Goal: Information Seeking & Learning: Learn about a topic

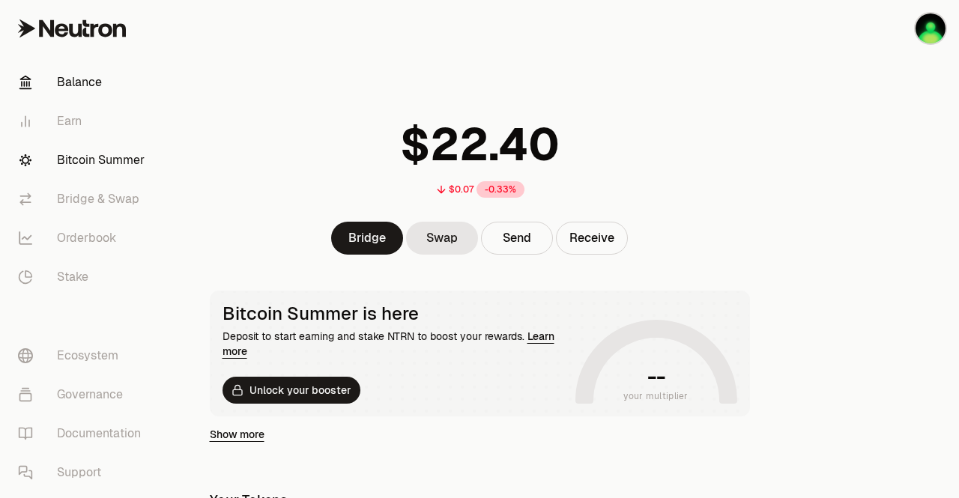
click at [90, 158] on link "Bitcoin Summer" at bounding box center [84, 160] width 156 height 39
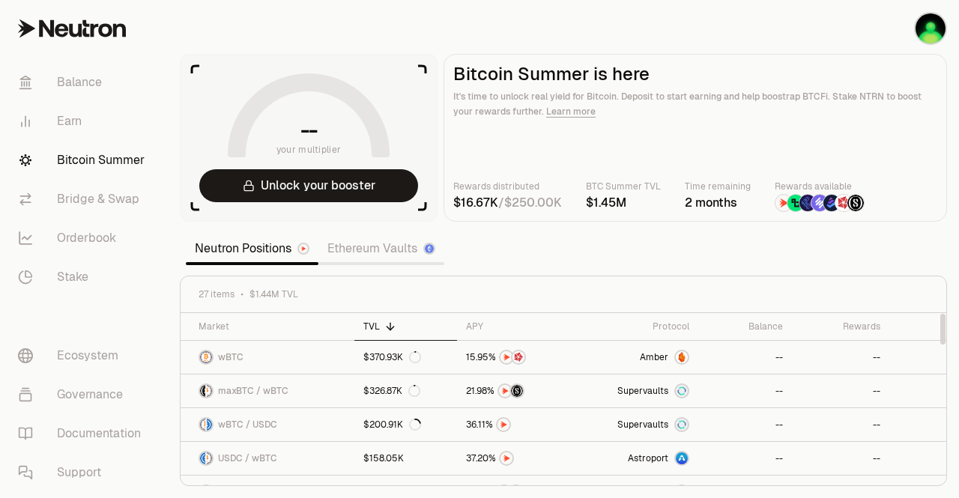
click at [391, 328] on icon at bounding box center [391, 326] width 0 height 7
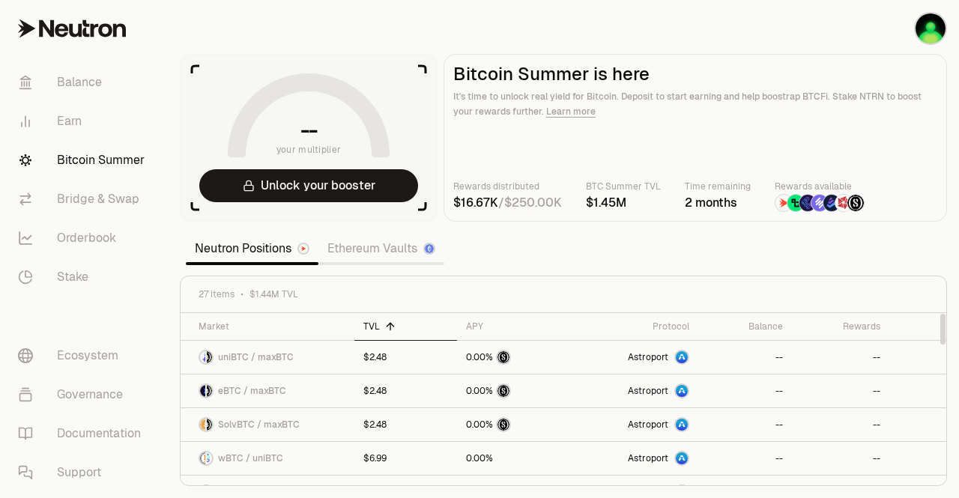
click at [391, 327] on icon at bounding box center [391, 326] width 0 height 7
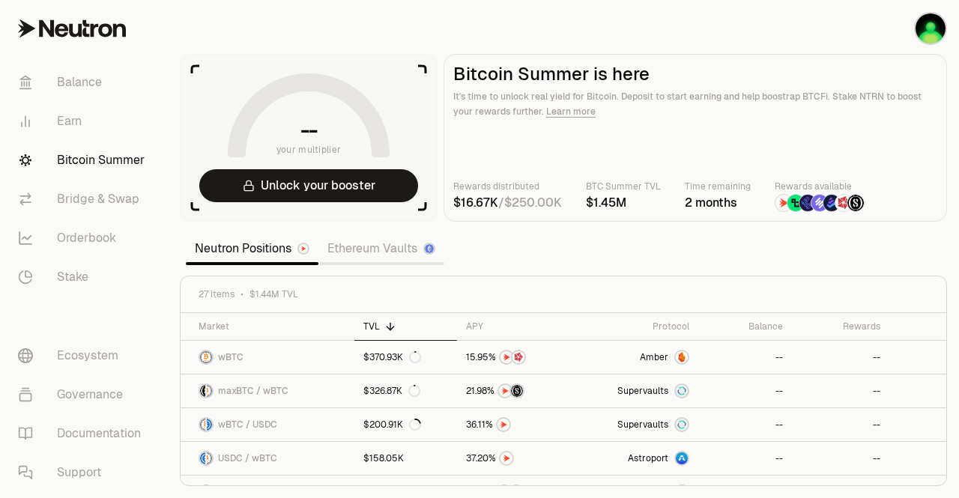
click at [590, 25] on section "-- your multiplier Unlock your booster Bitcoin Summer is here It's time to unlo…" at bounding box center [564, 249] width 792 height 498
click at [930, 28] on img "button" at bounding box center [931, 28] width 30 height 30
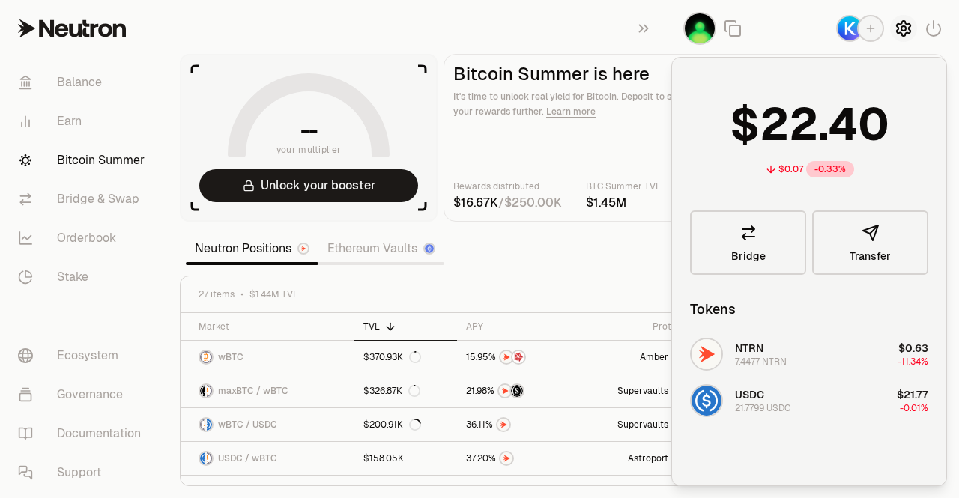
click at [897, 26] on icon "button" at bounding box center [903, 28] width 13 height 15
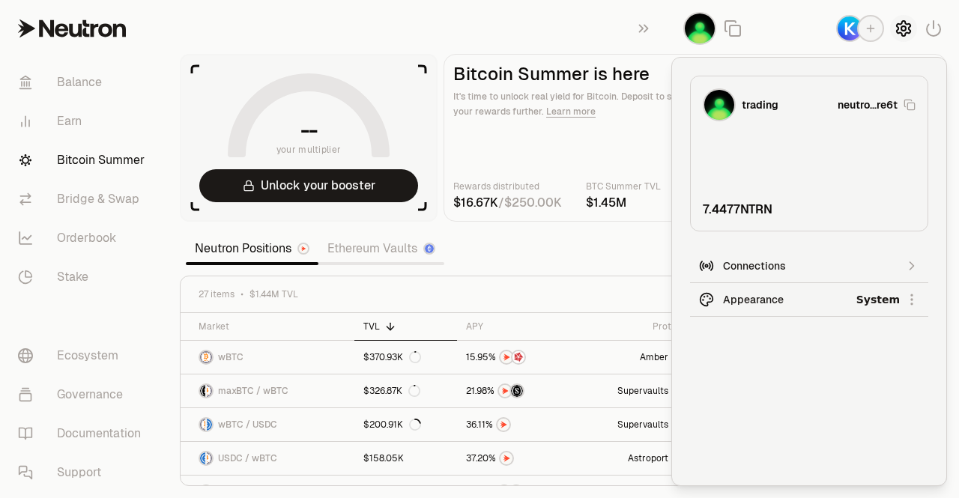
click at [899, 25] on icon "button" at bounding box center [904, 28] width 18 height 18
click at [941, 26] on icon "button" at bounding box center [933, 28] width 13 height 15
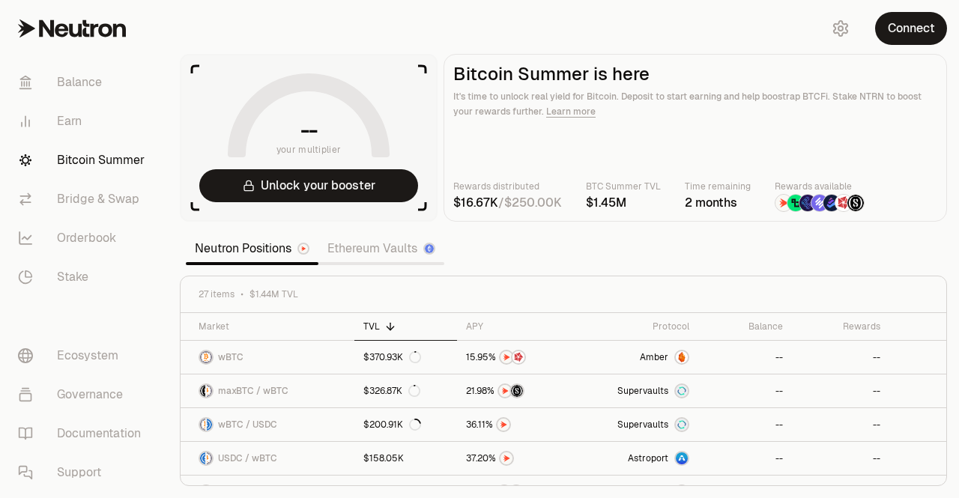
click at [941, 26] on button "Connect" at bounding box center [911, 28] width 72 height 33
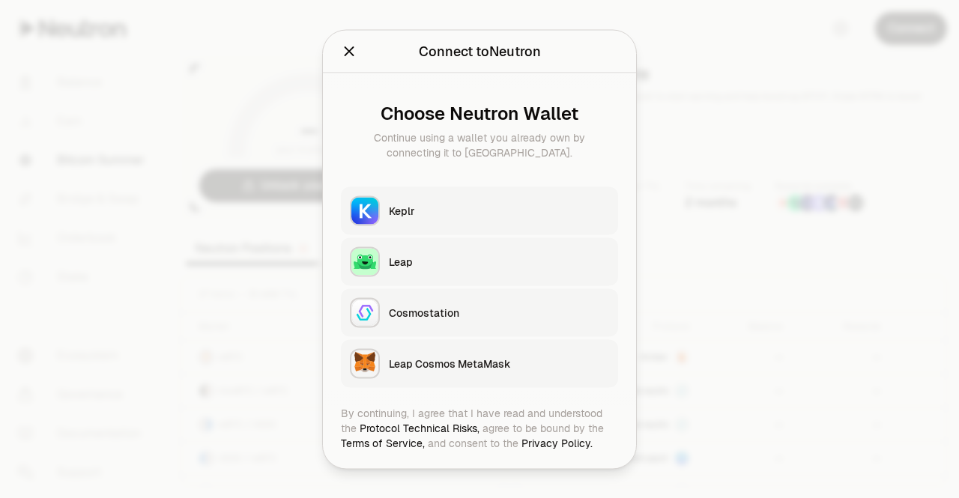
click at [479, 218] on button "Keplr" at bounding box center [479, 211] width 277 height 48
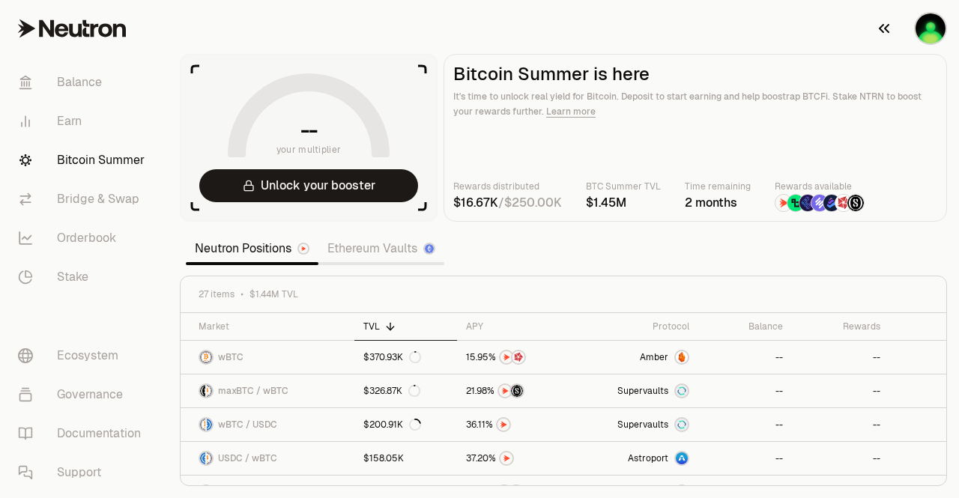
click at [884, 31] on icon "button" at bounding box center [884, 28] width 18 height 18
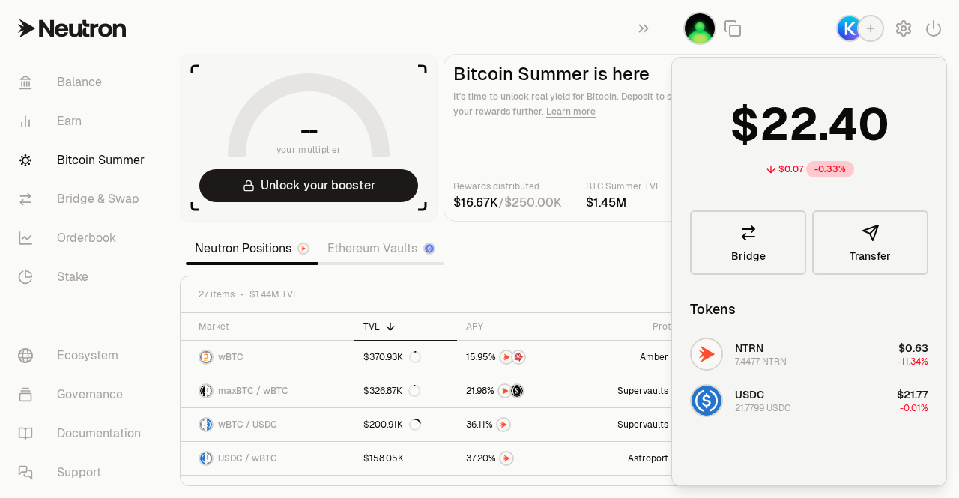
click at [839, 459] on div "$0.07 -0.33% Bridge Transfer Tokens NTRN 7.4477 NTRN $0.63 -11.34% USDC 21.7799…" at bounding box center [809, 272] width 238 height 392
click at [869, 31] on icon "button" at bounding box center [871, 28] width 12 height 12
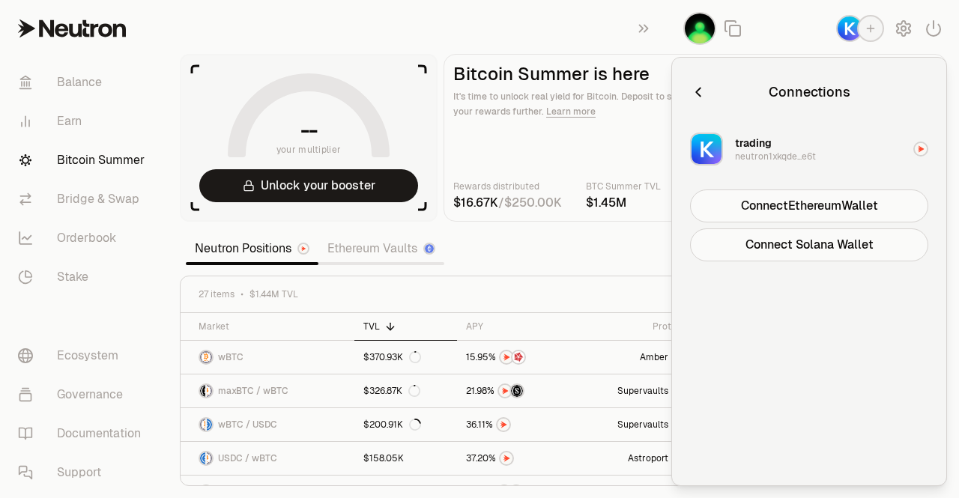
click at [869, 31] on icon "button" at bounding box center [871, 28] width 12 height 12
click at [907, 25] on icon "button" at bounding box center [904, 28] width 18 height 18
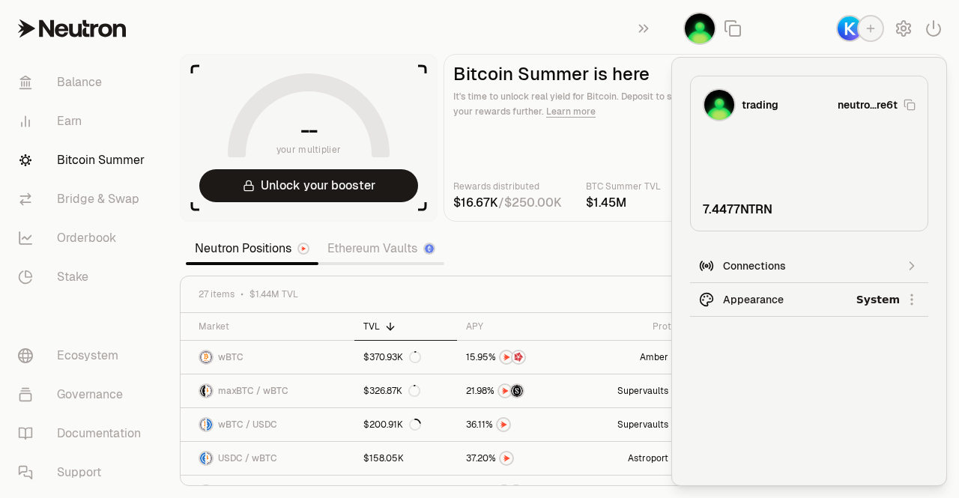
click at [476, 40] on section "-- your multiplier Unlock your booster Bitcoin Summer is here It's time to unlo…" at bounding box center [564, 249] width 792 height 498
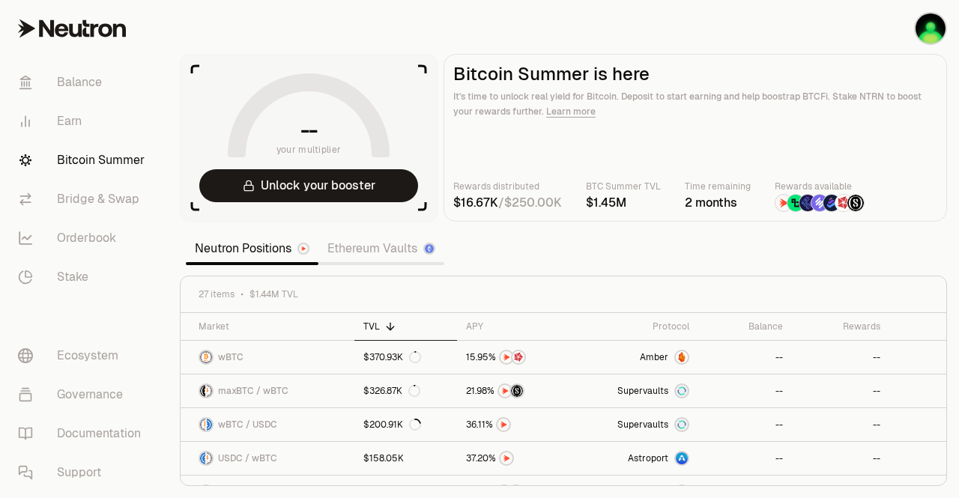
click at [16, 34] on link at bounding box center [84, 28] width 168 height 57
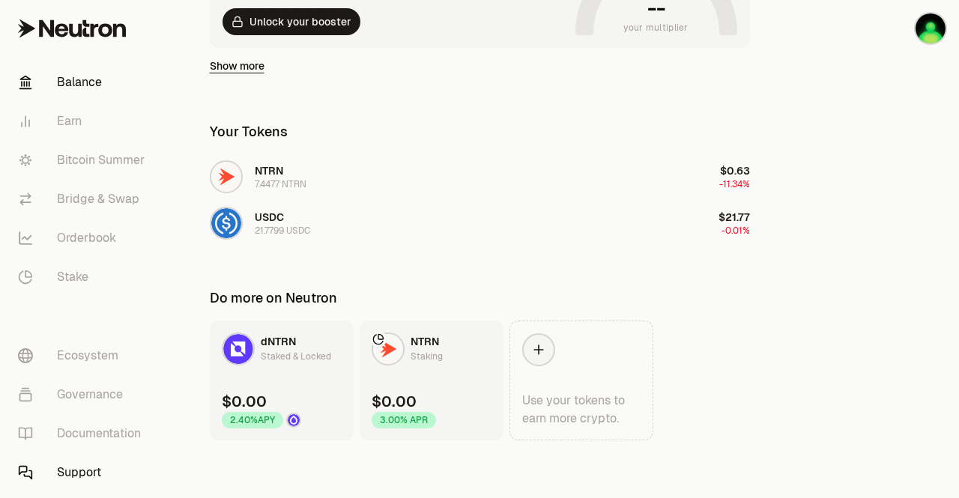
scroll to position [371, 0]
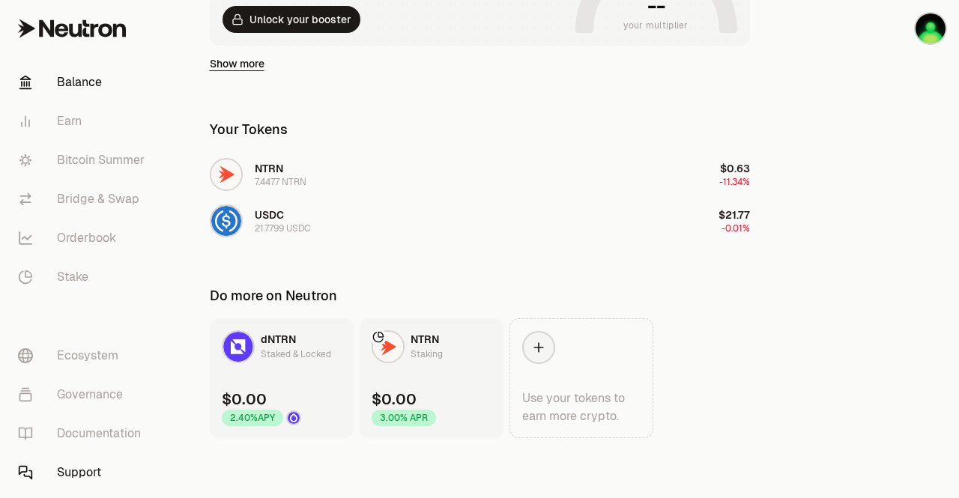
click at [61, 459] on link "Support" at bounding box center [84, 472] width 156 height 39
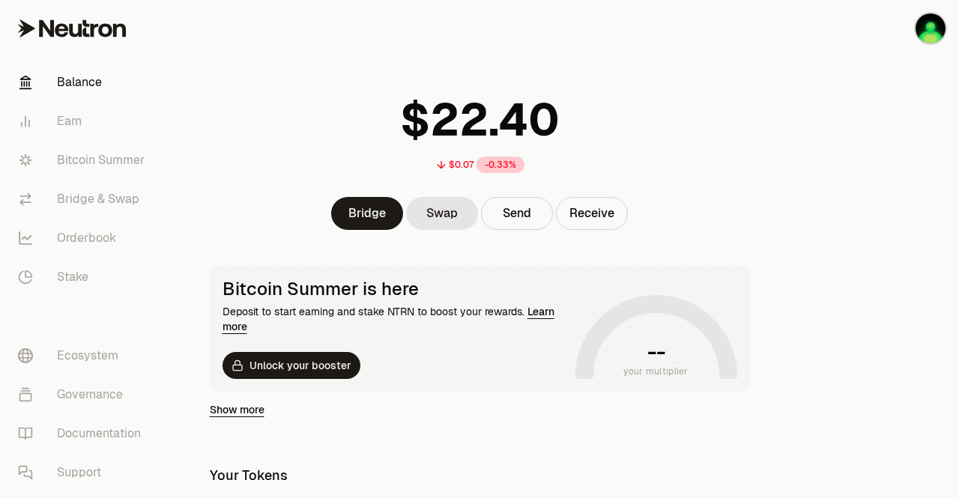
scroll to position [0, 0]
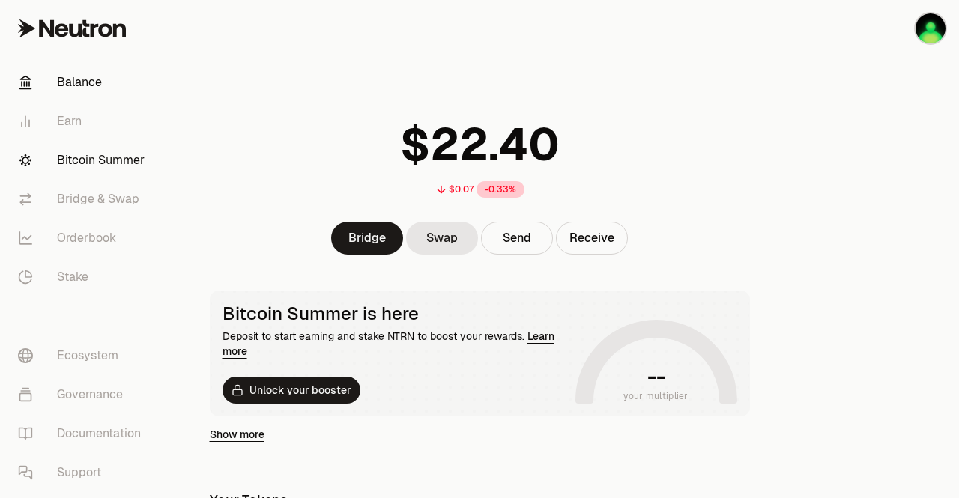
click at [96, 162] on link "Bitcoin Summer" at bounding box center [84, 160] width 156 height 39
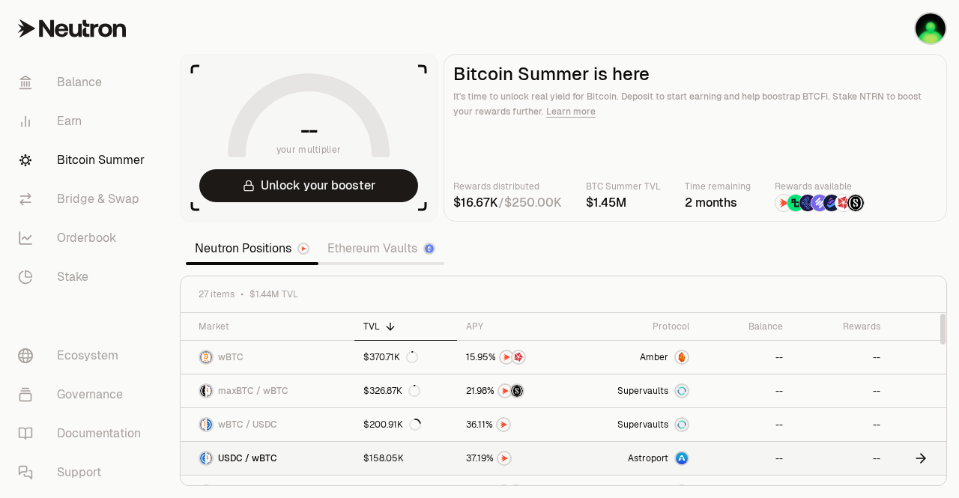
click at [923, 456] on icon at bounding box center [923, 458] width 4 height 9
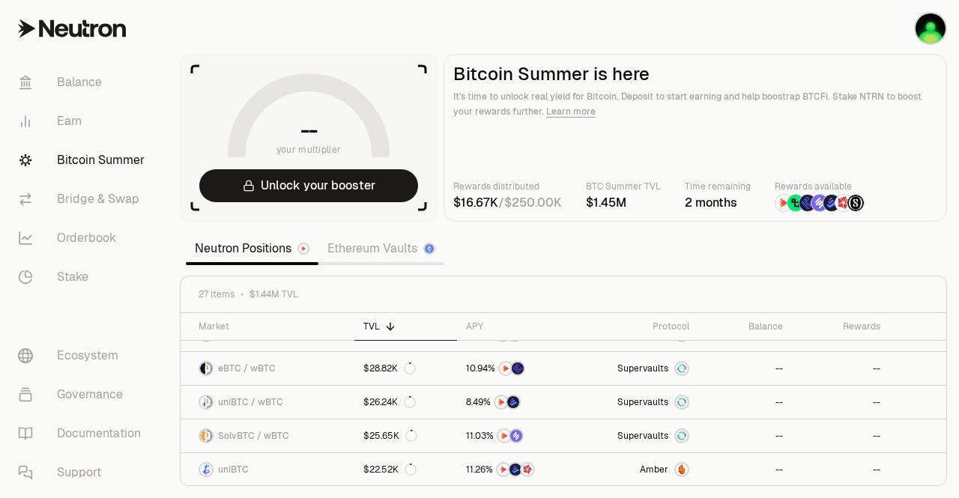
click at [346, 250] on link "Ethereum Vaults" at bounding box center [382, 249] width 126 height 30
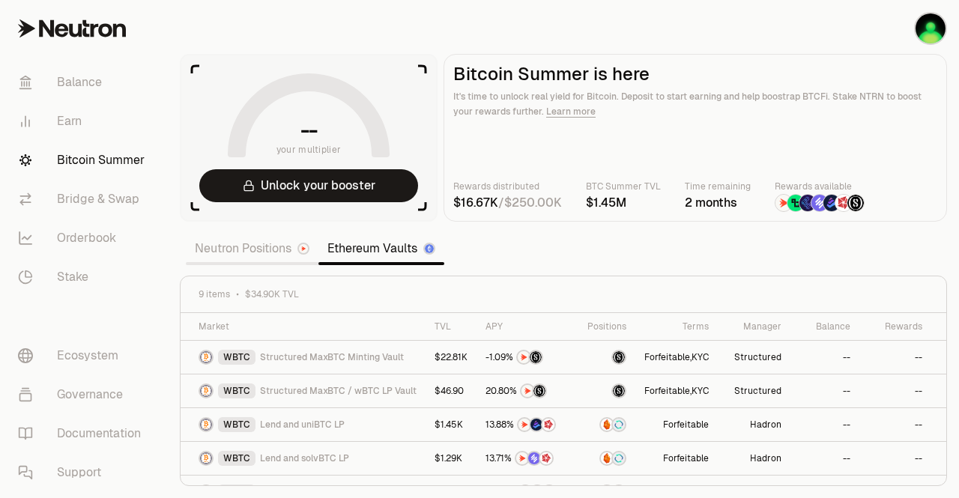
click at [222, 247] on link "Neutron Positions" at bounding box center [252, 249] width 133 height 30
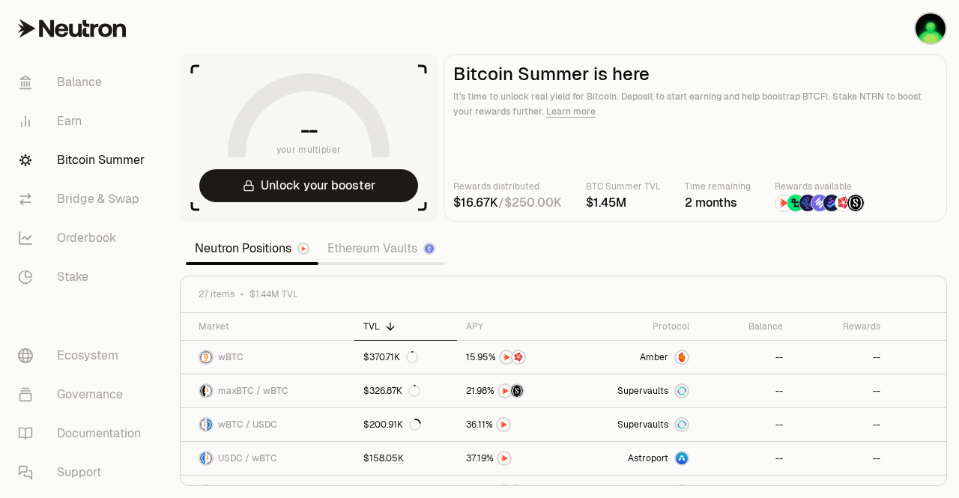
click at [192, 67] on icon at bounding box center [195, 69] width 7 height 7
click at [284, 186] on button "Unlock your booster" at bounding box center [308, 185] width 219 height 33
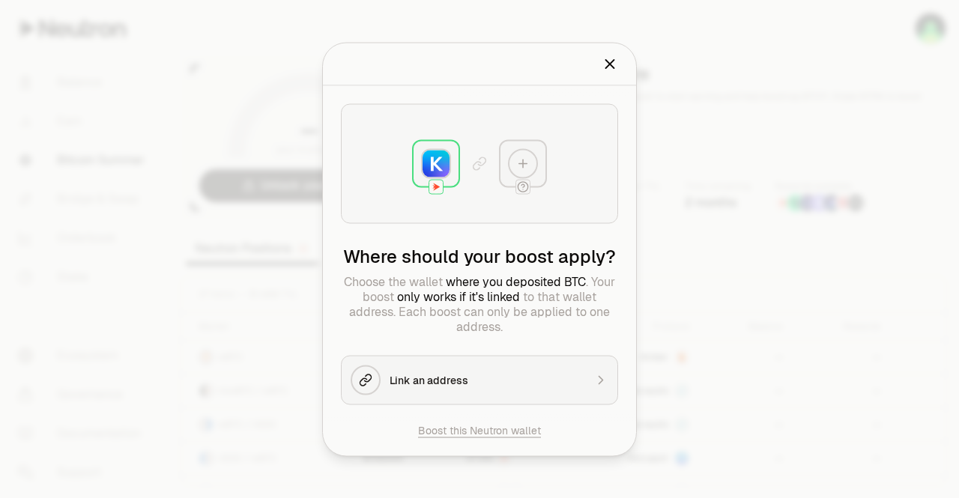
click at [607, 70] on icon "Close" at bounding box center [610, 63] width 16 height 16
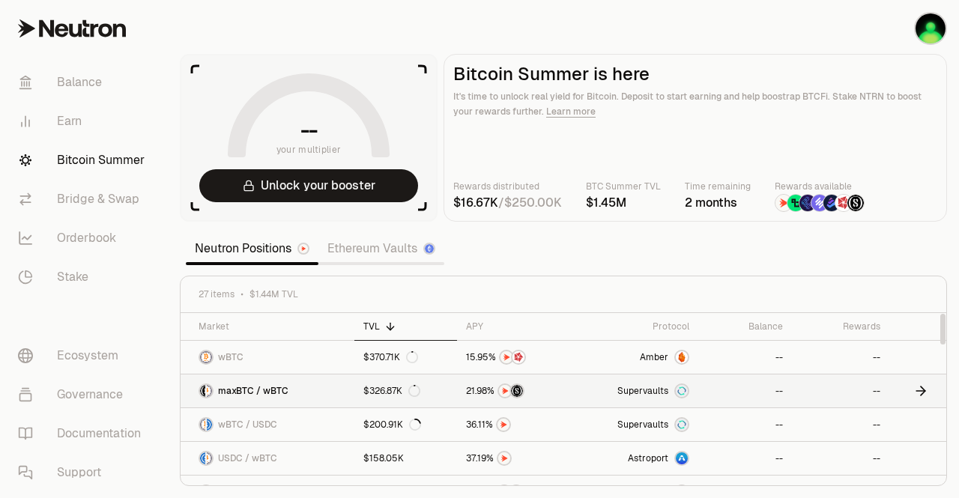
click at [278, 395] on span "maxBTC / wBTC" at bounding box center [253, 391] width 70 height 12
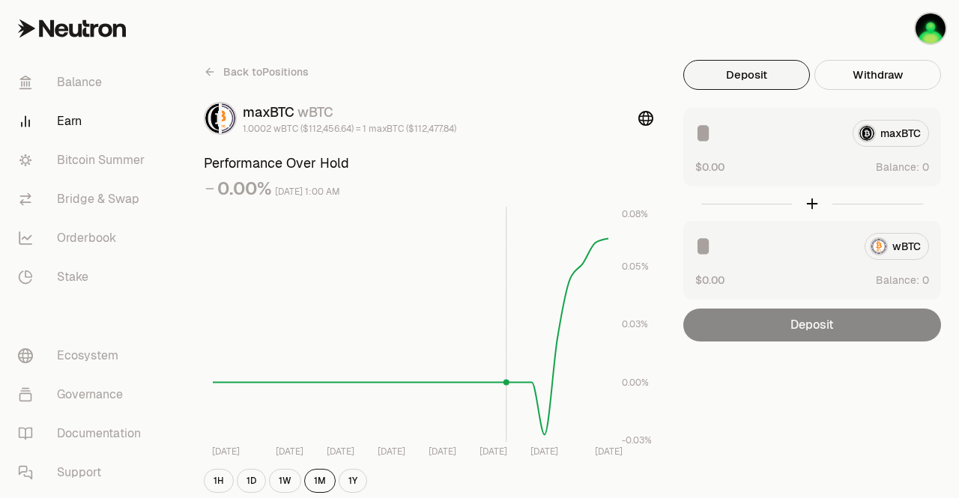
drag, startPoint x: 549, startPoint y: 238, endPoint x: 499, endPoint y: 237, distance: 50.2
click at [499, 237] on rect at bounding box center [411, 324] width 396 height 235
drag, startPoint x: 529, startPoint y: 299, endPoint x: 477, endPoint y: 305, distance: 52.1
click at [477, 305] on rect at bounding box center [411, 324] width 396 height 235
click at [884, 243] on div "wBTC" at bounding box center [813, 246] width 234 height 27
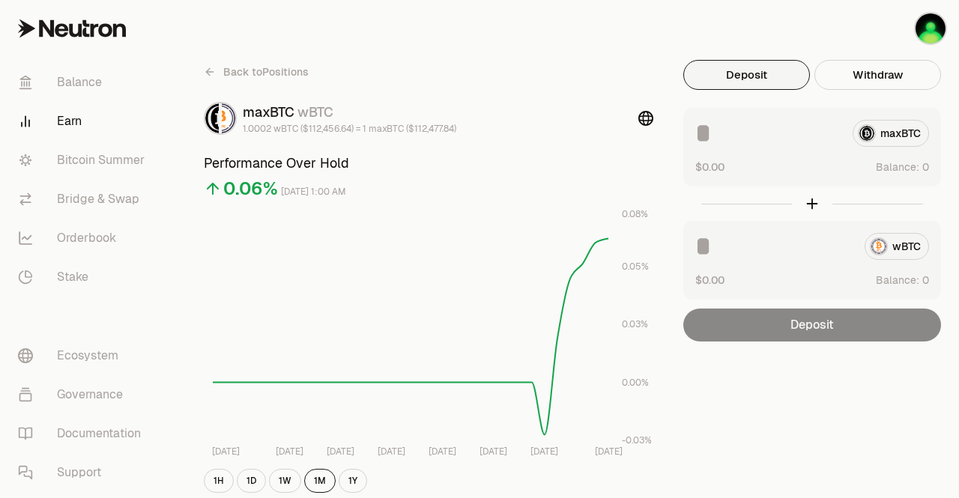
click at [869, 124] on div "maxBTC" at bounding box center [813, 133] width 234 height 27
click at [869, 129] on div "maxBTC" at bounding box center [813, 133] width 234 height 27
click at [869, 130] on div "maxBTC" at bounding box center [813, 133] width 234 height 27
click at [814, 208] on div at bounding box center [813, 204] width 258 height 34
click at [210, 62] on link "Back to Positions" at bounding box center [256, 72] width 105 height 24
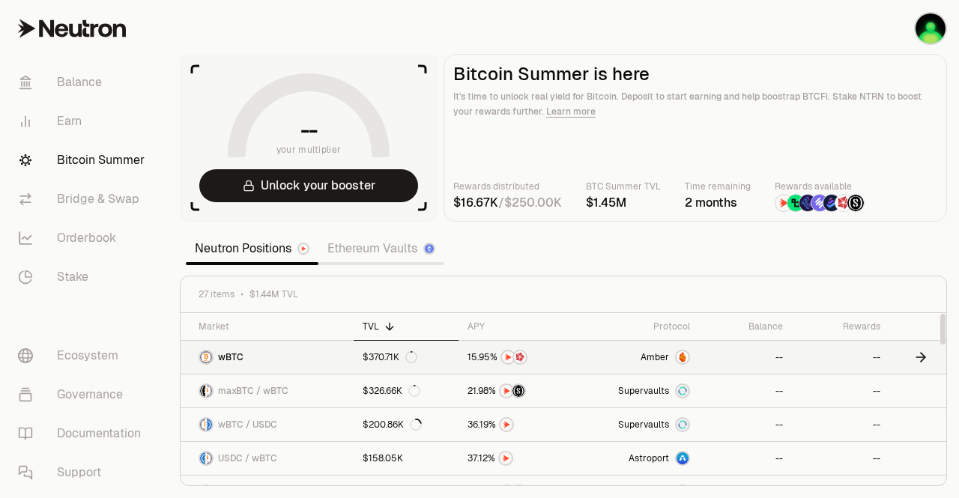
click at [379, 366] on link "$370.71K" at bounding box center [406, 357] width 104 height 33
click at [415, 262] on div "Neutron Positions Ethereum Vaults" at bounding box center [315, 248] width 259 height 33
click at [392, 249] on link "Ethereum Vaults" at bounding box center [382, 249] width 126 height 30
click at [378, 241] on link "Ethereum Vaults" at bounding box center [382, 249] width 126 height 30
click at [376, 241] on link "Ethereum Vaults" at bounding box center [382, 249] width 126 height 30
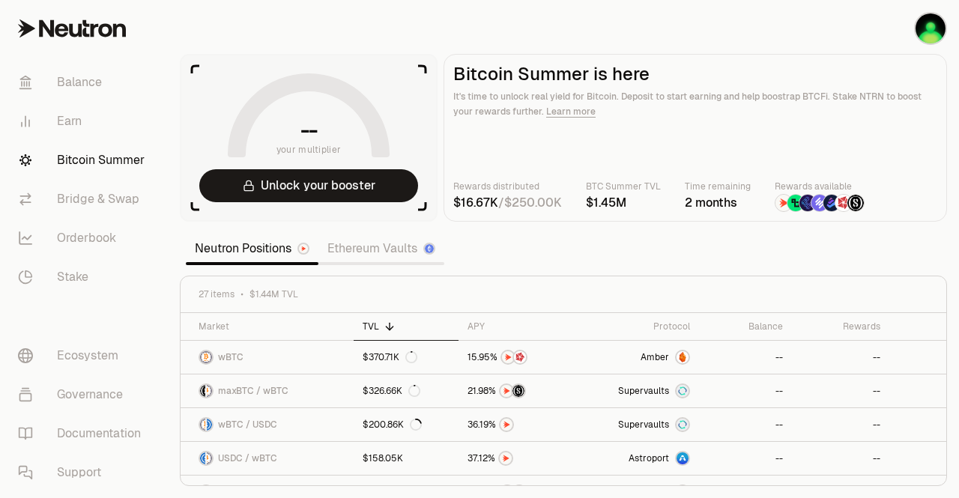
click at [375, 243] on link "Ethereum Vaults" at bounding box center [382, 249] width 126 height 30
click at [373, 246] on link "Ethereum Vaults" at bounding box center [382, 249] width 126 height 30
click at [371, 247] on link "Ethereum Vaults" at bounding box center [382, 249] width 126 height 30
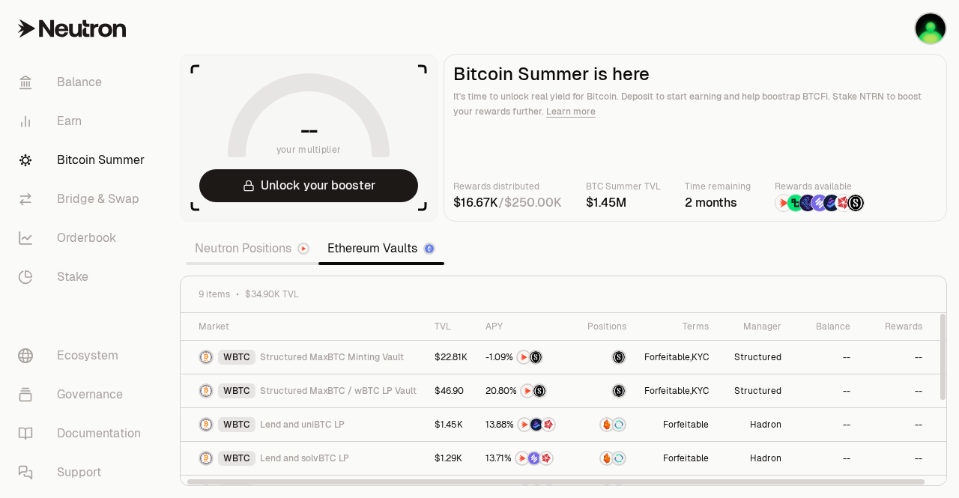
click at [346, 247] on link "Ethereum Vaults" at bounding box center [382, 249] width 126 height 30
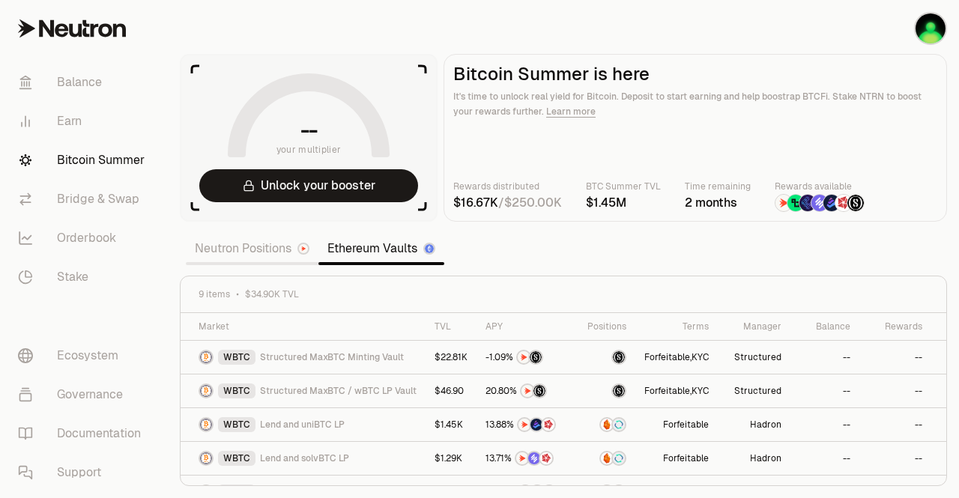
click at [271, 240] on link "Neutron Positions" at bounding box center [252, 249] width 133 height 30
